Goal: Contribute content: Add original content to the website for others to see

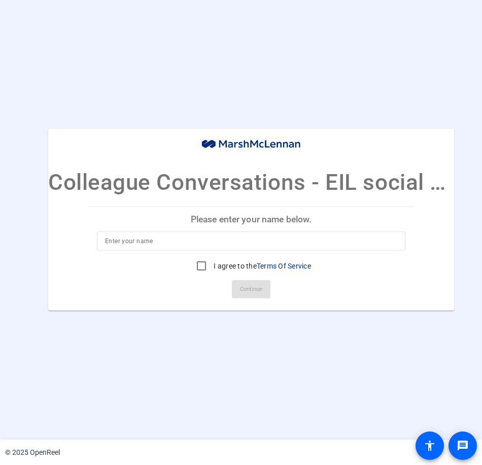
click at [188, 240] on input at bounding box center [251, 241] width 292 height 12
type input "[PERSON_NAME]"
click at [201, 264] on input "I agree to the Terms Of Service" at bounding box center [201, 266] width 20 height 20
checkbox input "true"
click at [255, 293] on span "Continue" at bounding box center [251, 289] width 22 height 15
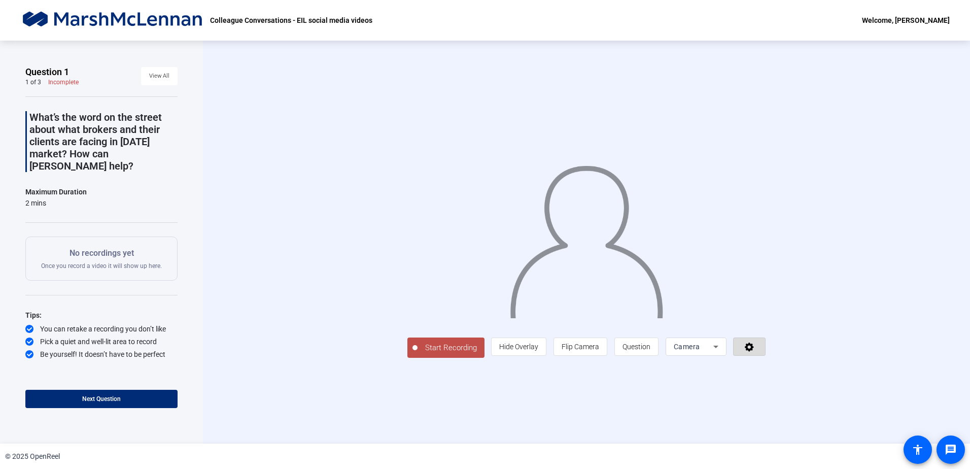
click at [482, 350] on icon at bounding box center [749, 347] width 9 height 9
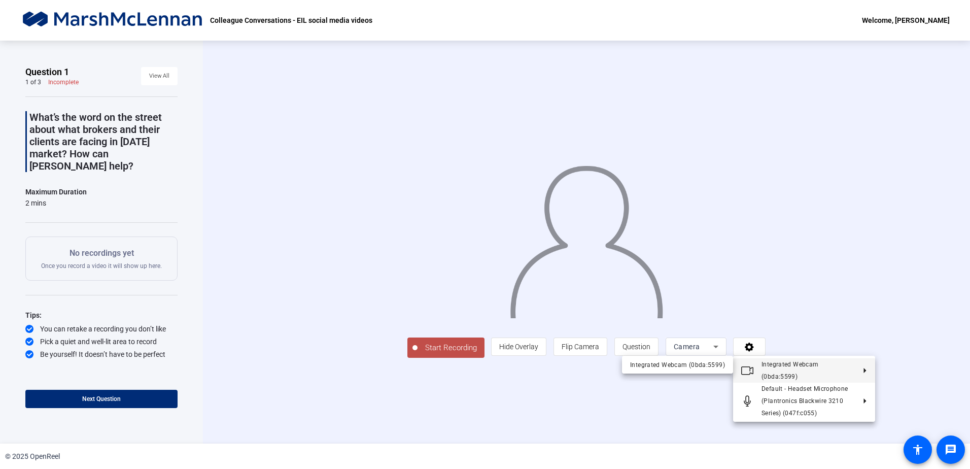
click at [482, 378] on div at bounding box center [485, 234] width 970 height 469
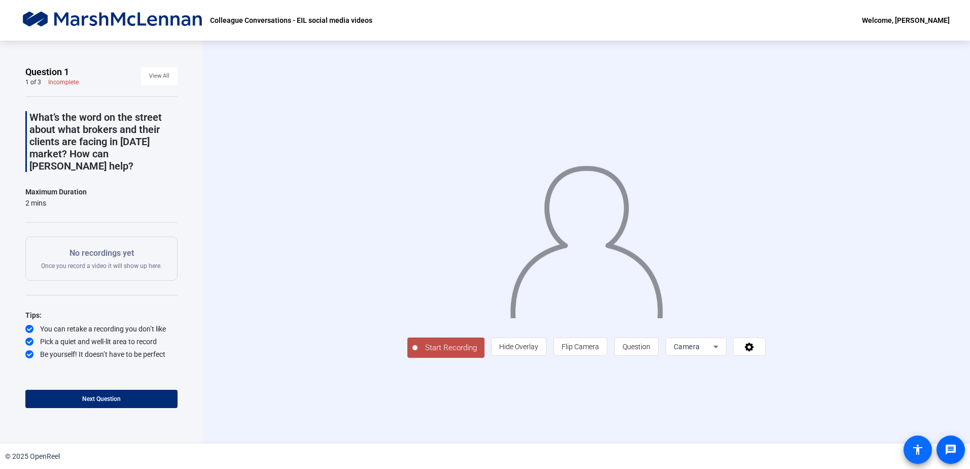
click at [482, 449] on mat-icon "accessibility" at bounding box center [918, 449] width 12 height 12
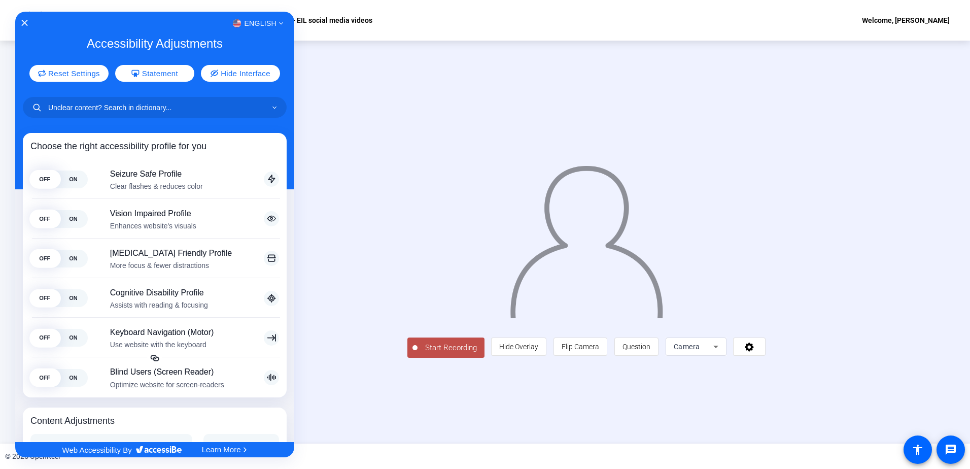
click at [482, 452] on div at bounding box center [485, 234] width 970 height 469
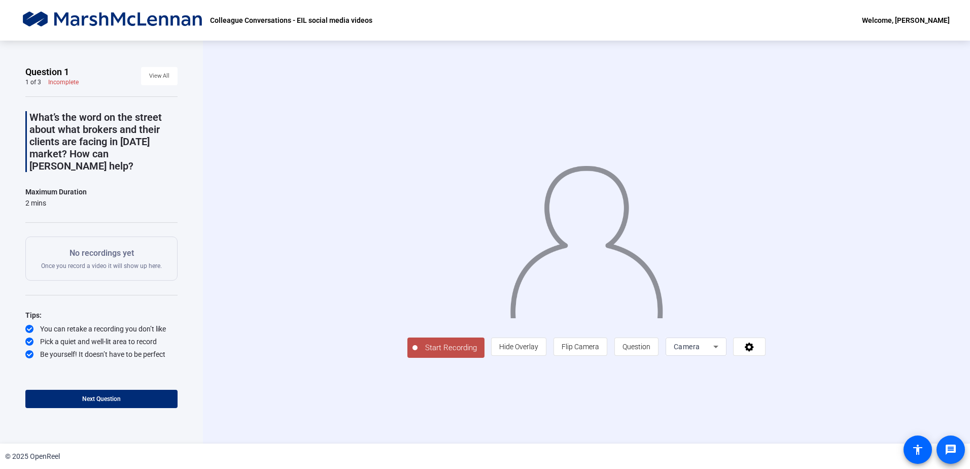
click at [482, 449] on mat-icon "message" at bounding box center [951, 449] width 12 height 12
click at [482, 347] on div "Camera" at bounding box center [694, 346] width 40 height 12
click at [482, 413] on span "Screen And Camera" at bounding box center [695, 412] width 53 height 24
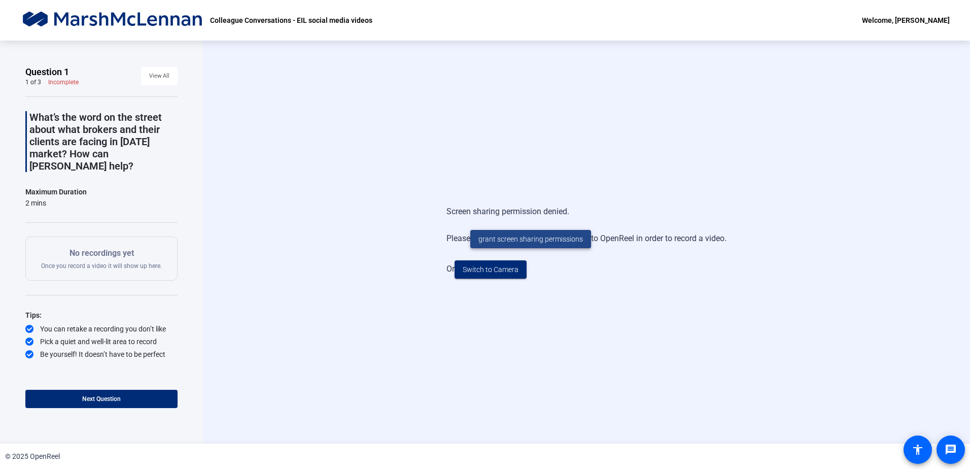
click at [482, 242] on span "grant screen sharing permissions" at bounding box center [531, 239] width 105 height 11
click at [482, 245] on span at bounding box center [530, 239] width 121 height 24
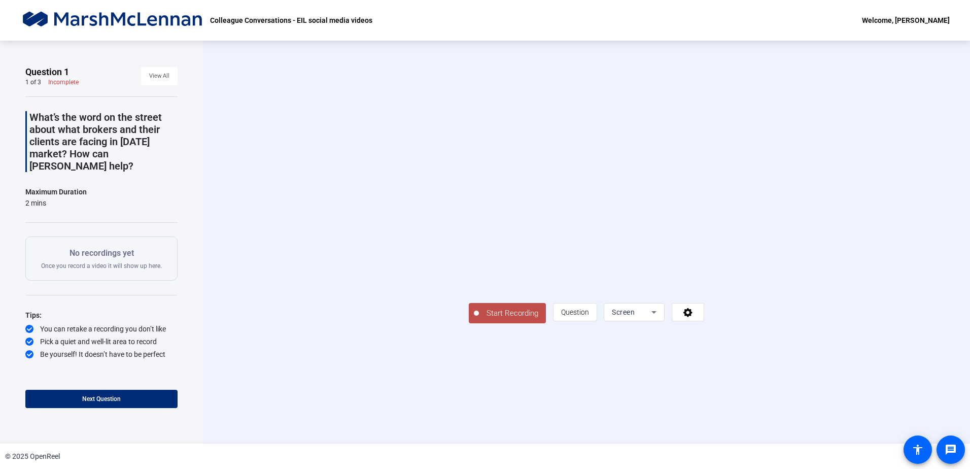
click at [482, 318] on div "Screen" at bounding box center [632, 312] width 40 height 12
click at [482, 382] on span "Screen And Camera" at bounding box center [798, 379] width 53 height 24
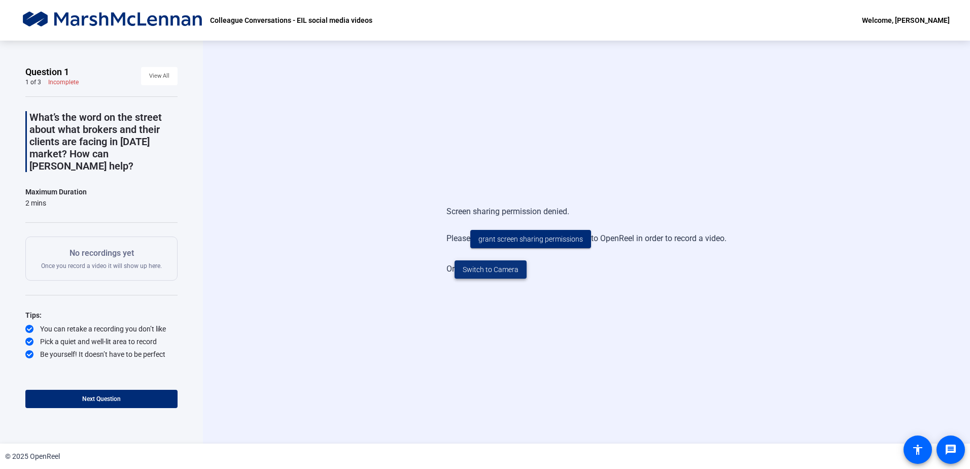
click at [482, 266] on span "Switch to Camera" at bounding box center [491, 269] width 56 height 11
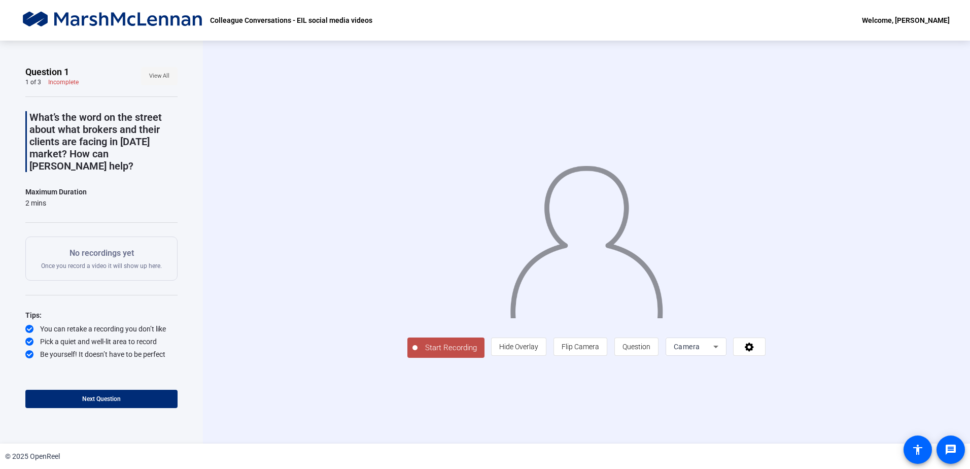
click at [154, 80] on span "View All" at bounding box center [159, 76] width 20 height 15
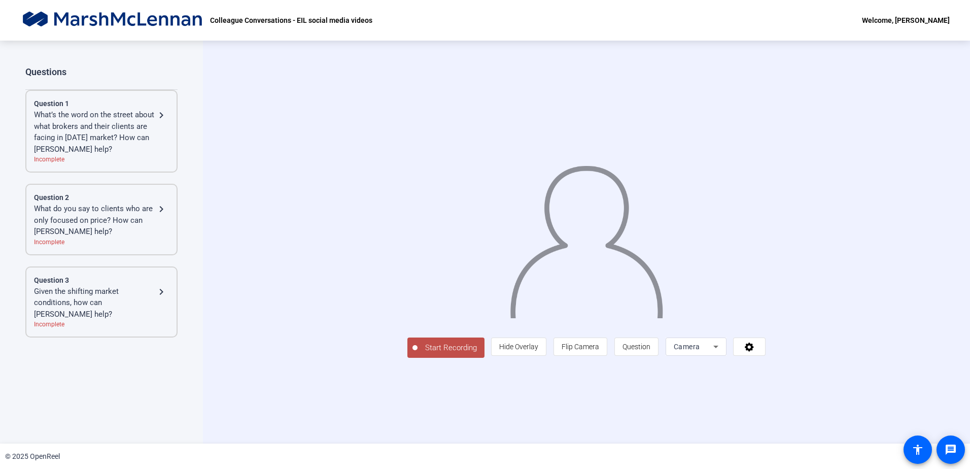
click at [168, 121] on div "What’s the word on the street about what brokers and their clients are facing i…" at bounding box center [101, 132] width 135 height 46
